Goal: Task Accomplishment & Management: Manage account settings

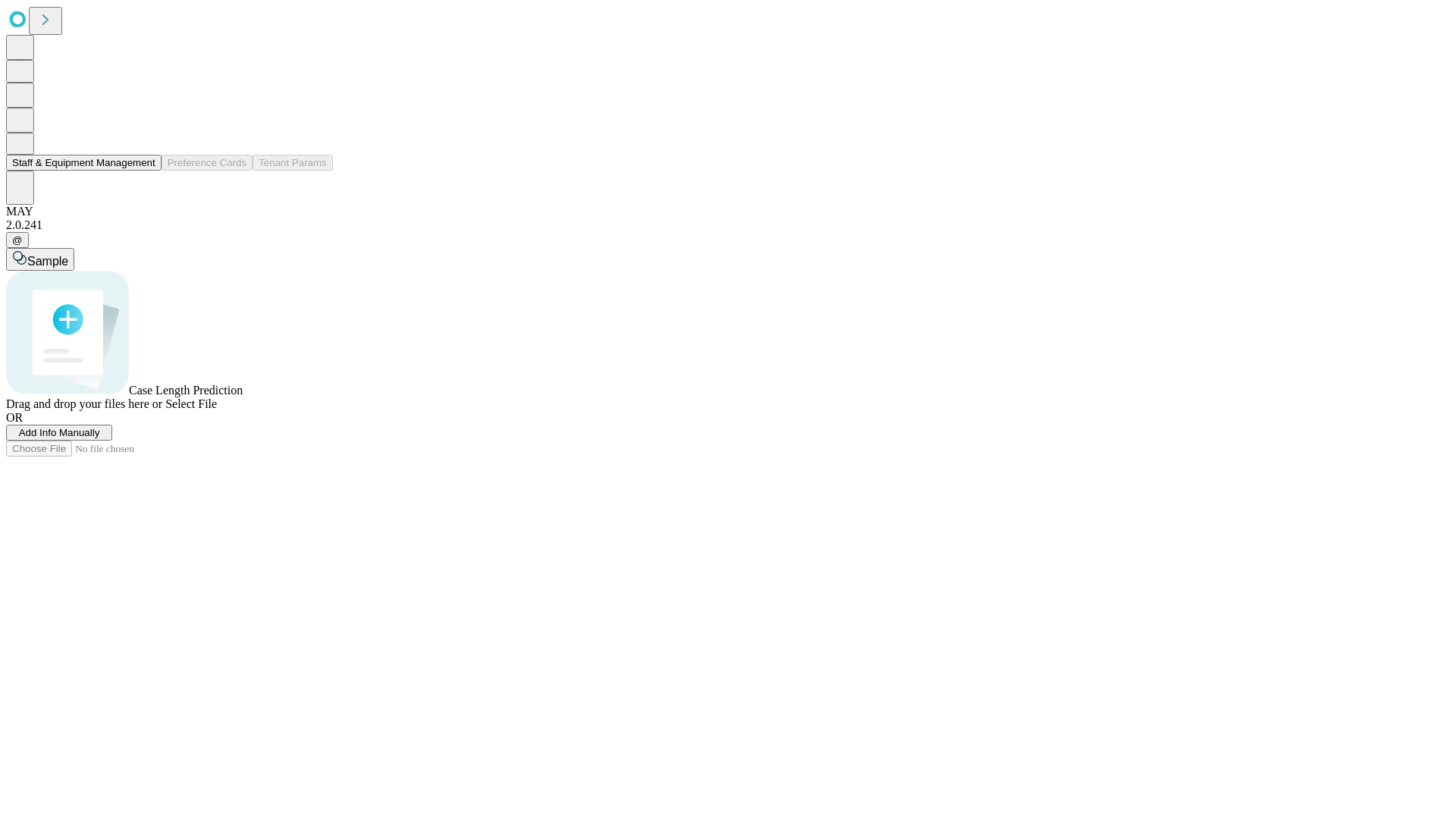
click at [145, 170] on button "Staff & Equipment Management" at bounding box center [83, 162] width 155 height 16
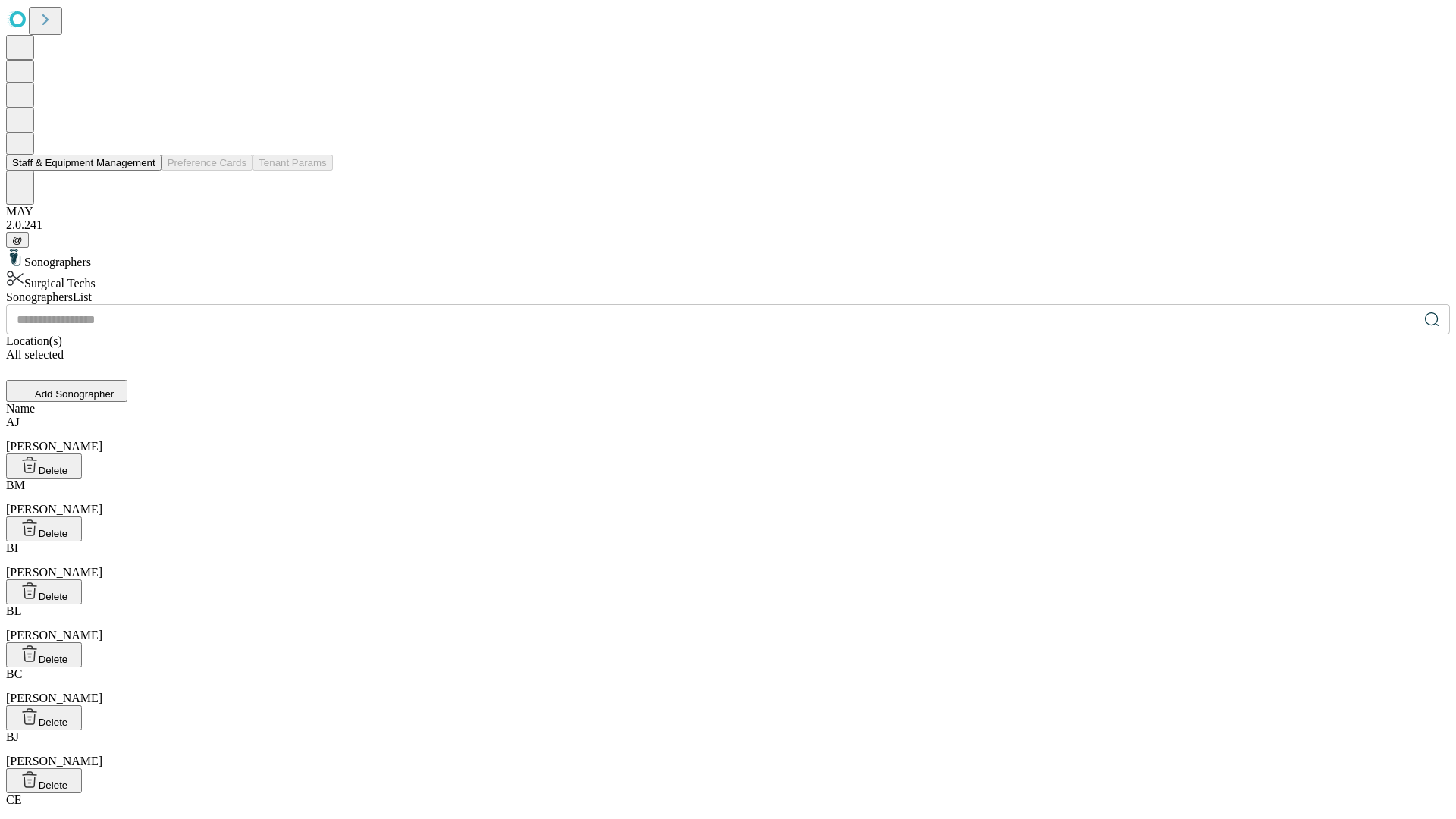
click at [145, 170] on button "Staff & Equipment Management" at bounding box center [83, 162] width 155 height 16
